Goal: Task Accomplishment & Management: Manage account settings

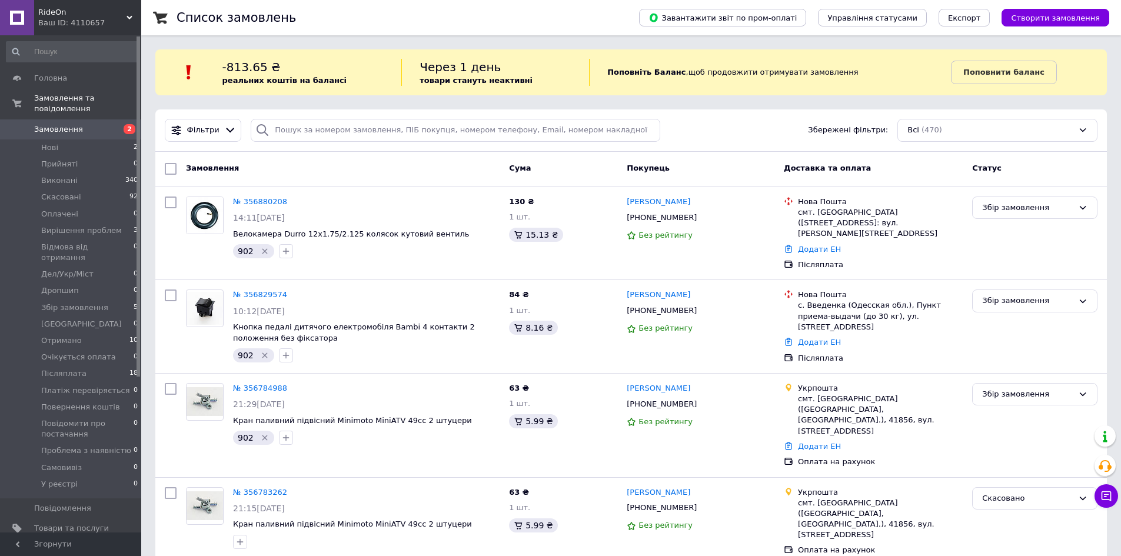
drag, startPoint x: 745, startPoint y: 68, endPoint x: 736, endPoint y: 63, distance: 9.5
click at [74, 303] on span "Збір замовлення" at bounding box center [74, 308] width 67 height 11
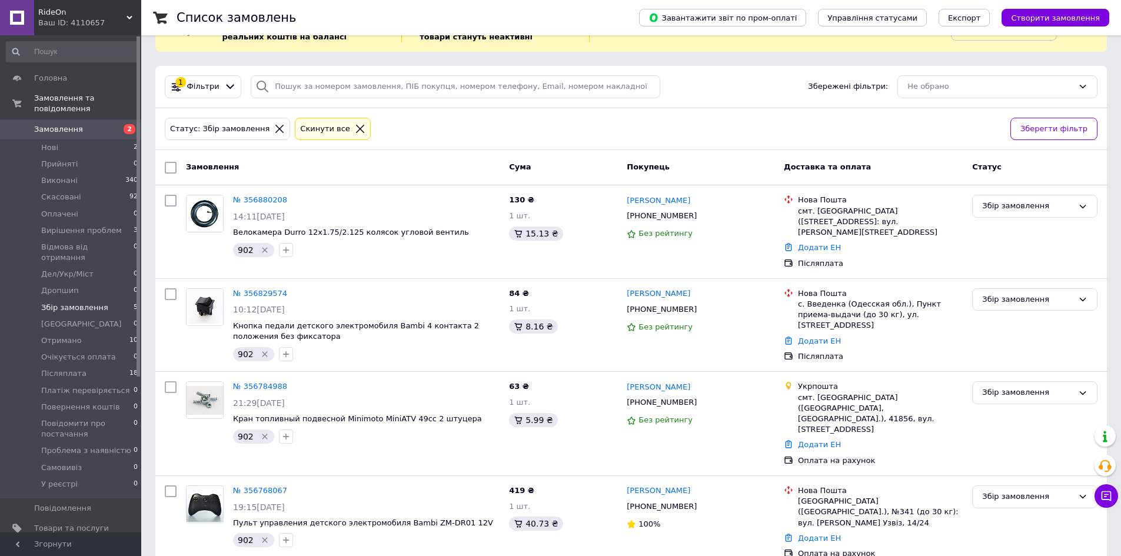
scroll to position [109, 0]
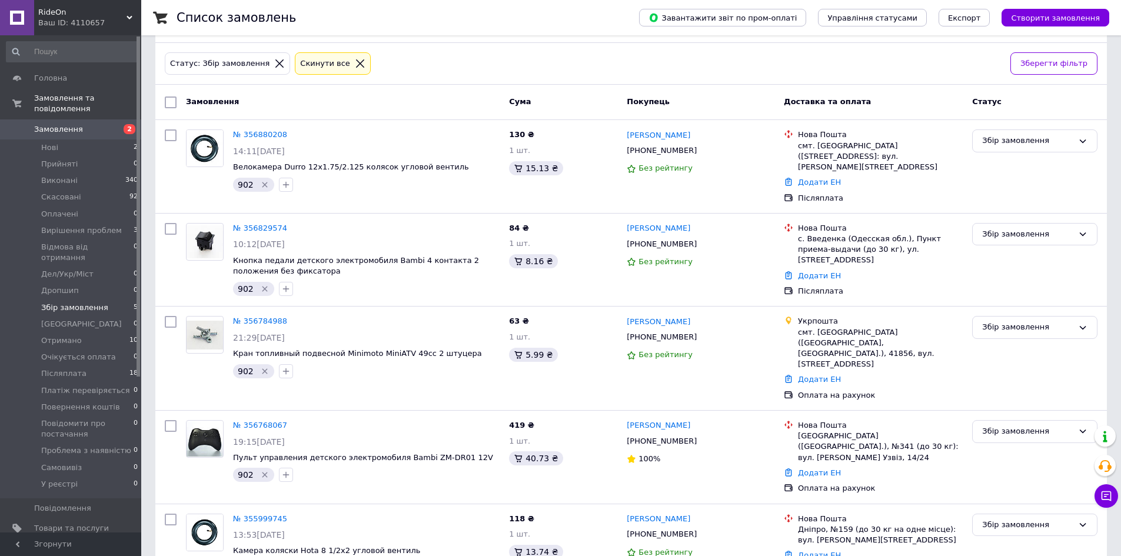
click at [147, 220] on div "Список замовлень Завантажити звіт по пром-оплаті Управління статусами Експорт С…" at bounding box center [631, 245] width 980 height 709
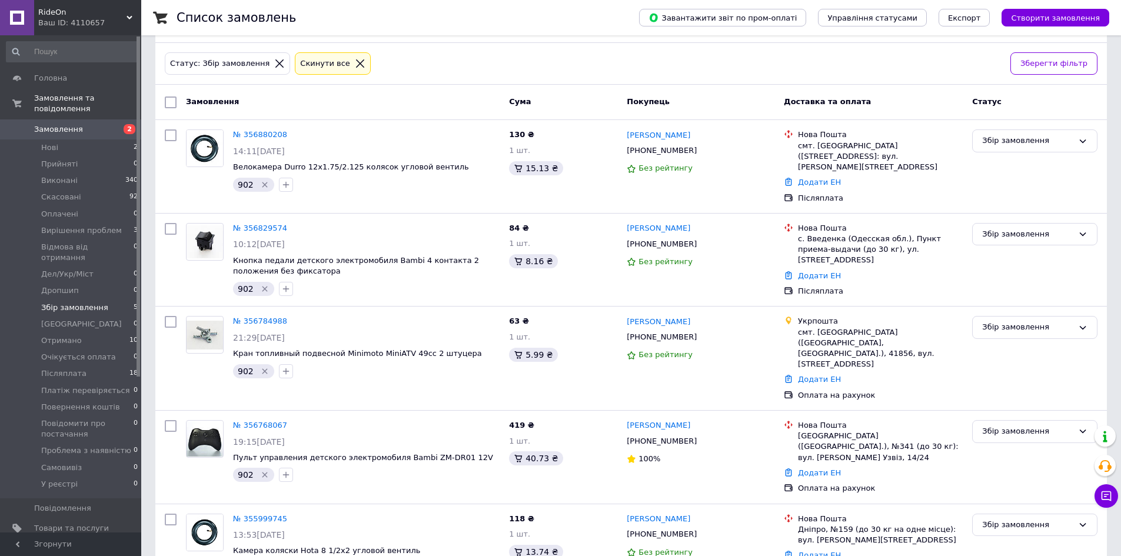
click at [147, 220] on div "Список замовлень Завантажити звіт по пром-оплаті Управління статусами Експорт С…" at bounding box center [631, 245] width 980 height 709
